Goal: Navigation & Orientation: Find specific page/section

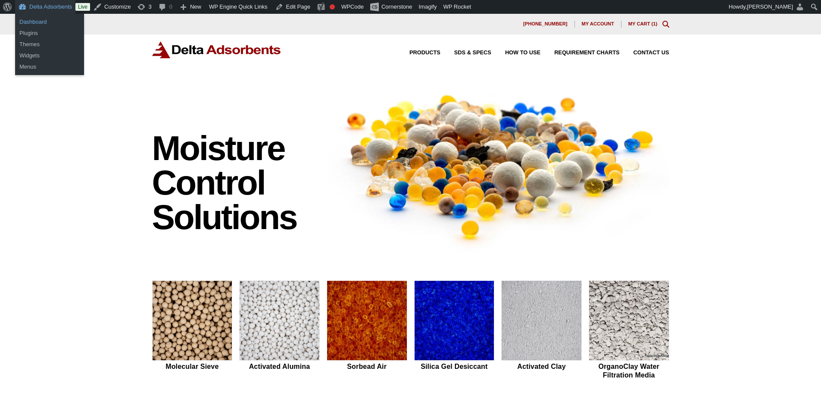
click at [36, 18] on link "Dashboard" at bounding box center [49, 21] width 69 height 11
click at [44, 23] on link "Dashboard" at bounding box center [49, 21] width 69 height 11
click at [39, 21] on link "Dashboard" at bounding box center [49, 21] width 69 height 11
click at [37, 25] on link "Dashboard" at bounding box center [49, 21] width 69 height 11
